Goal: Information Seeking & Learning: Understand process/instructions

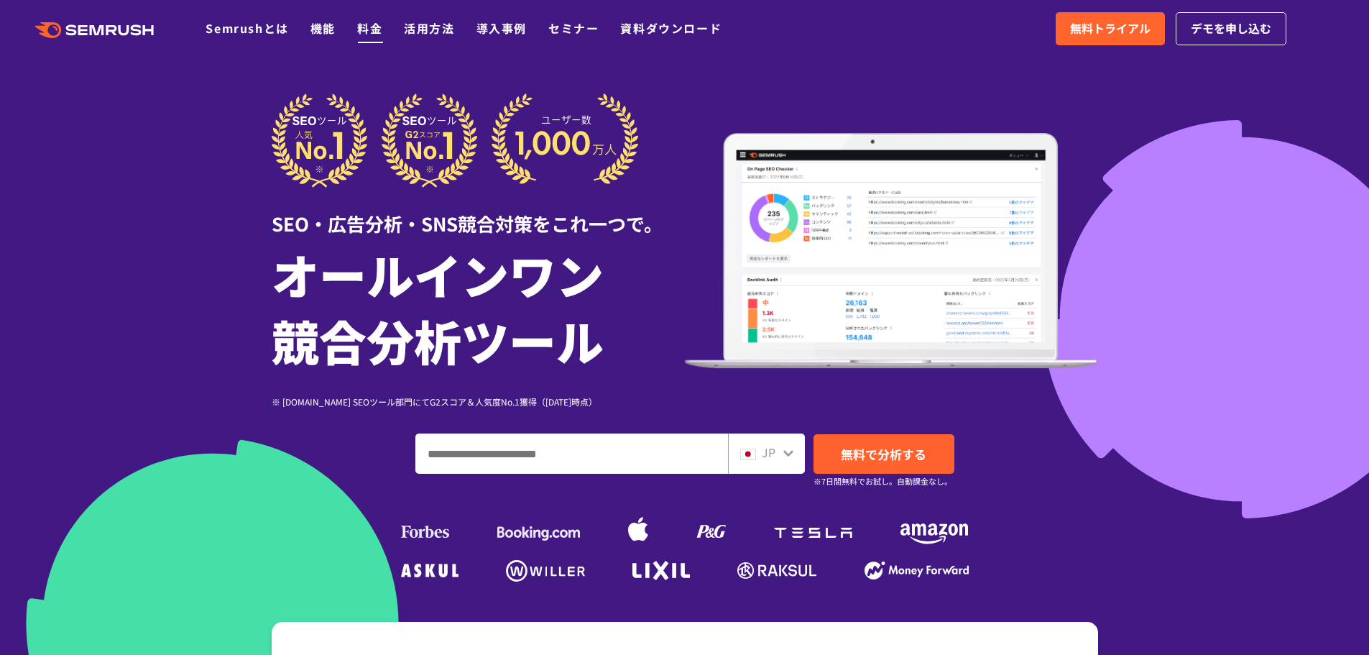
click at [374, 31] on link "料金" at bounding box center [369, 27] width 25 height 17
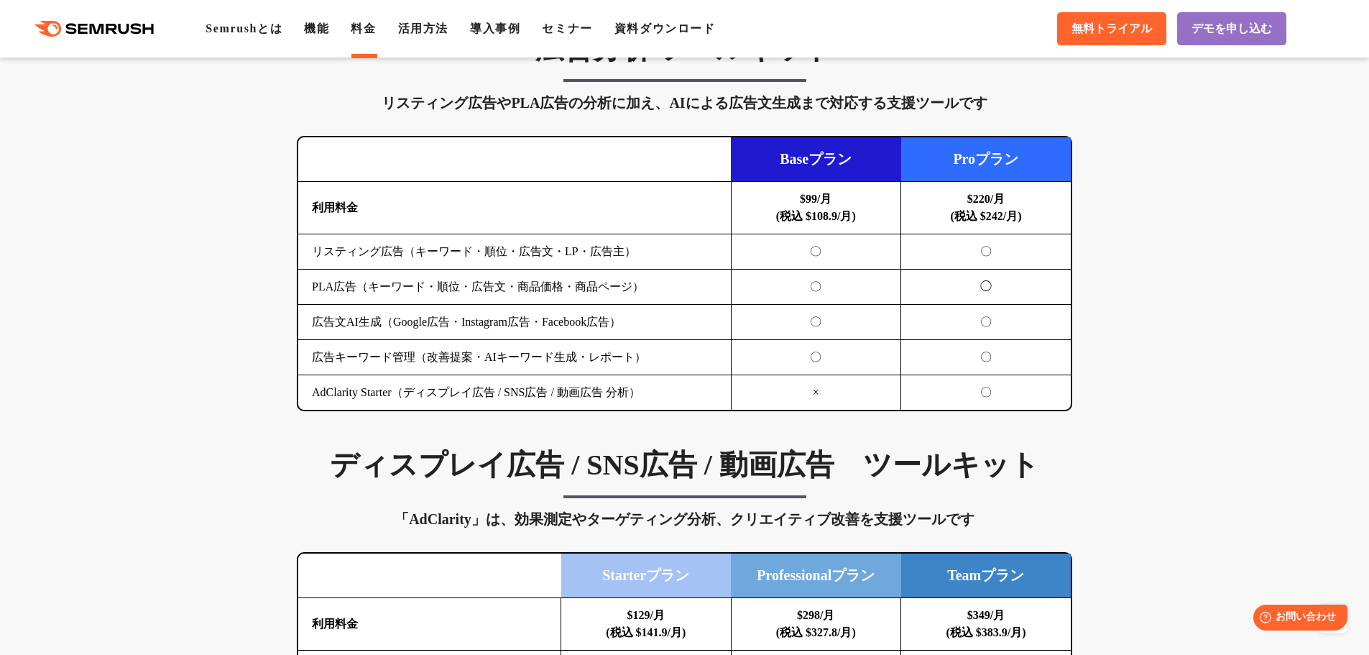
scroll to position [1581, 0]
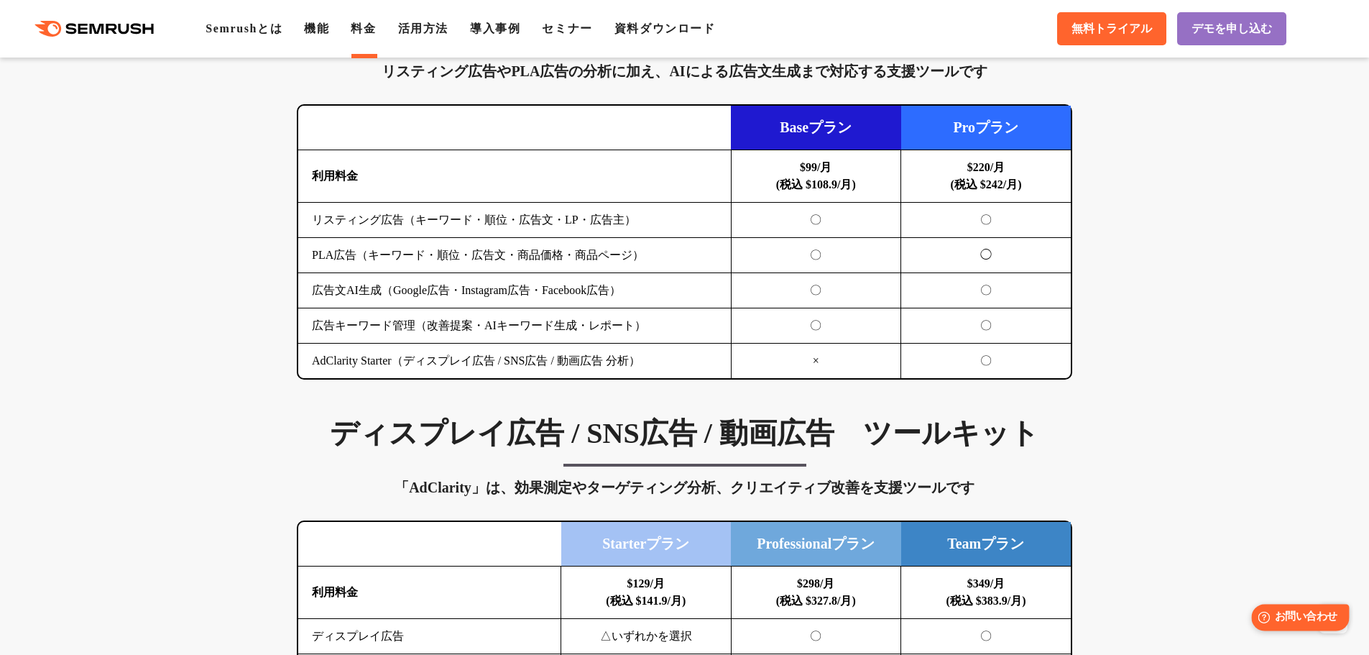
click at [1306, 622] on span "お問い合わせ" at bounding box center [1306, 617] width 63 height 14
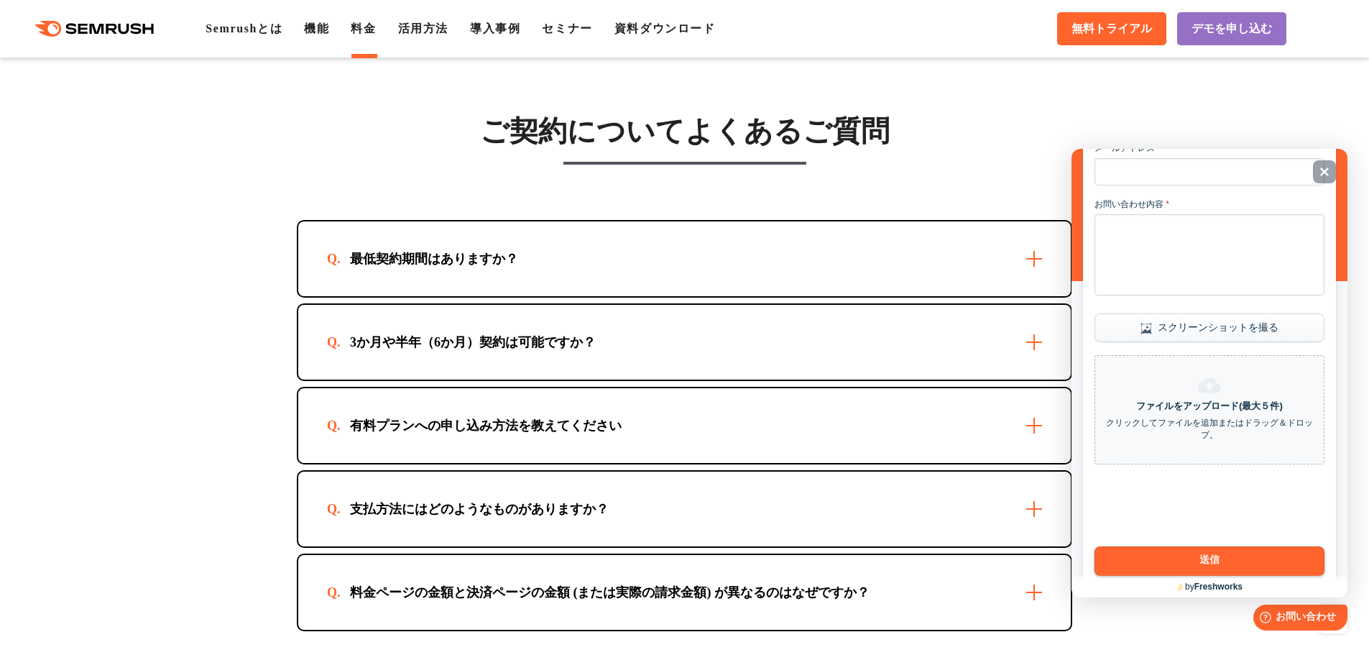
scroll to position [4096, 0]
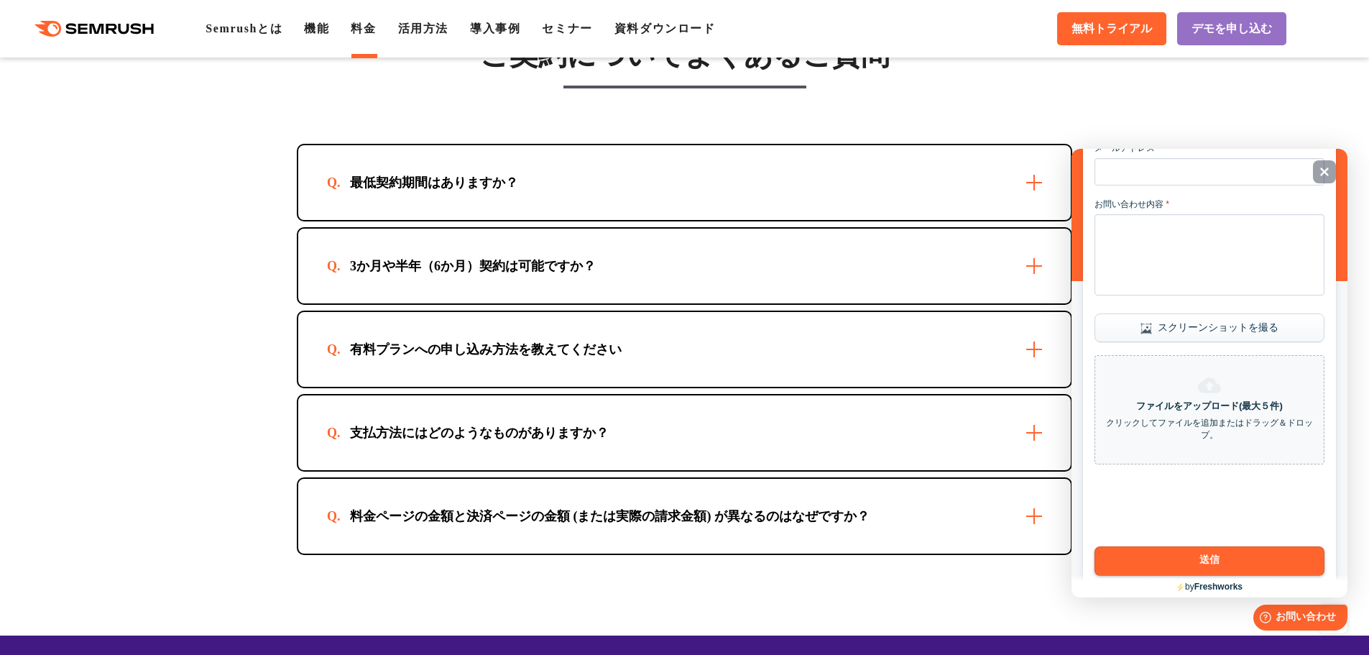
click at [727, 346] on div "有料プランへの申し込み方法を教えてください" at bounding box center [684, 349] width 772 height 75
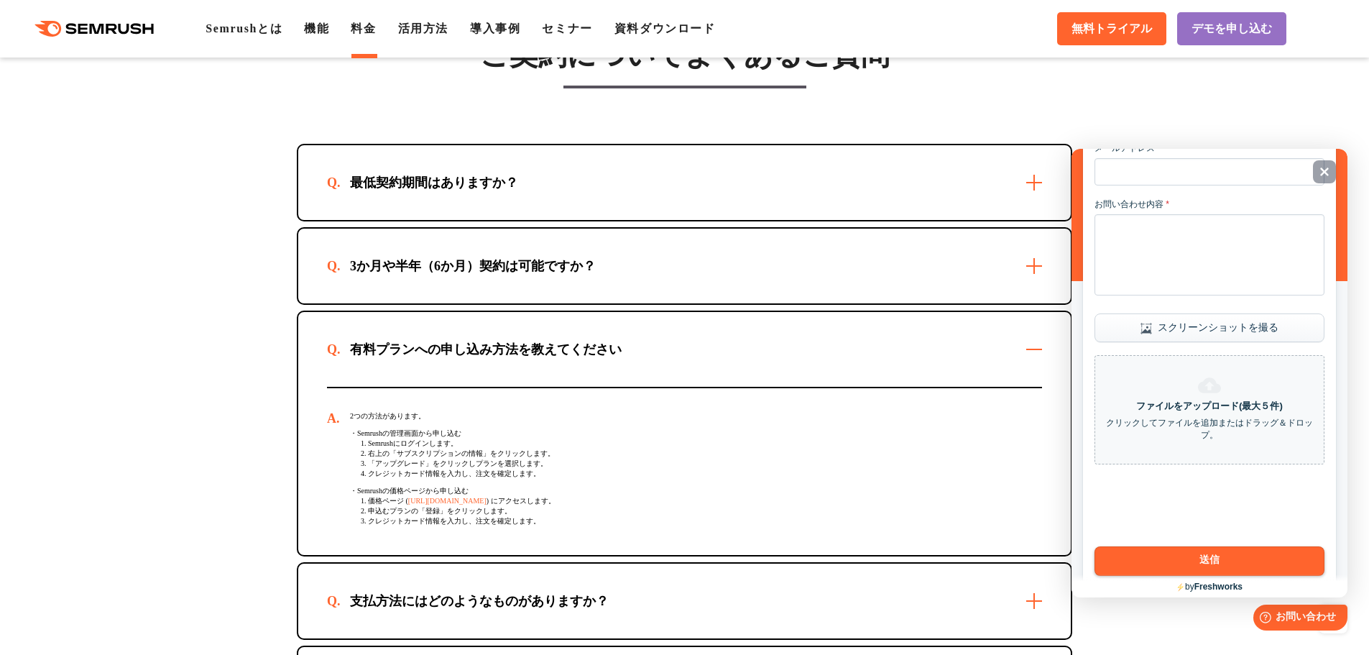
click at [486, 504] on link "[URL][DOMAIN_NAME]" at bounding box center [447, 501] width 78 height 8
